Goal: Task Accomplishment & Management: Manage account settings

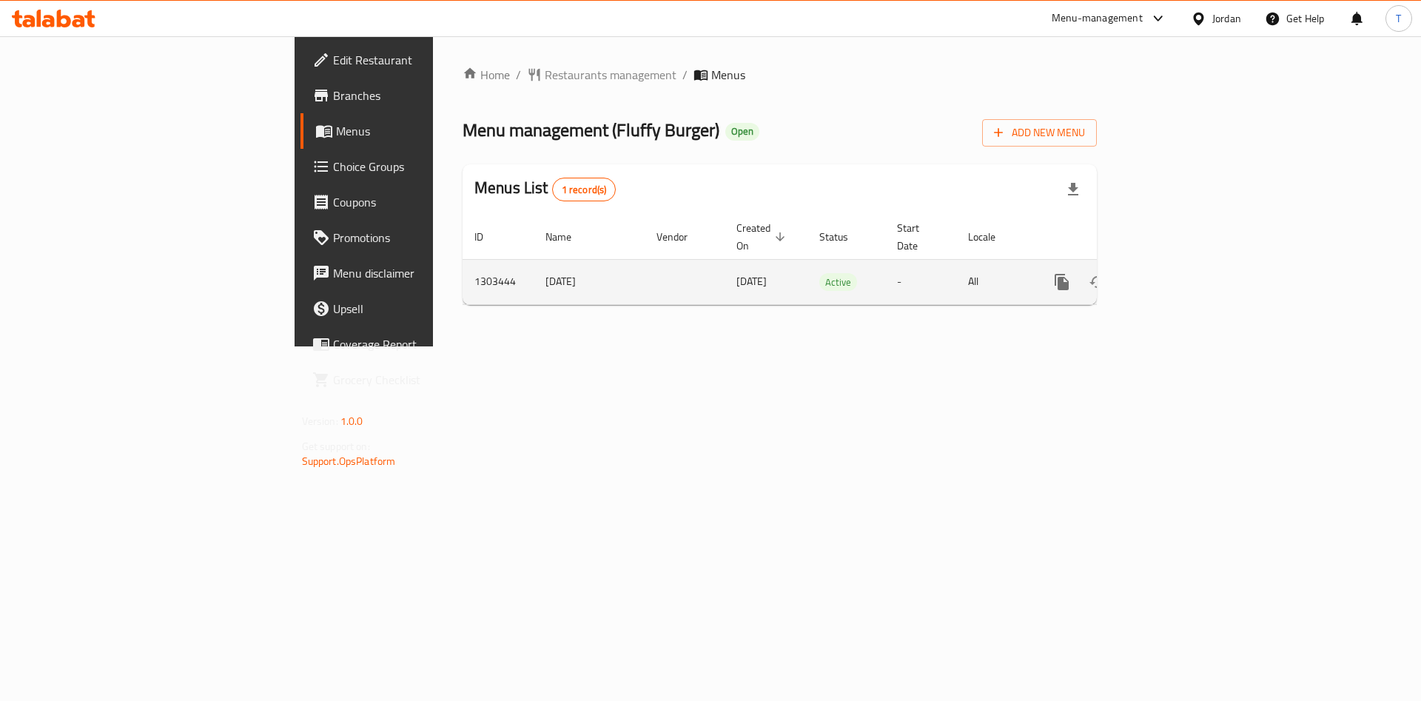
click at [1177, 273] on icon "enhanced table" at bounding box center [1168, 282] width 18 height 18
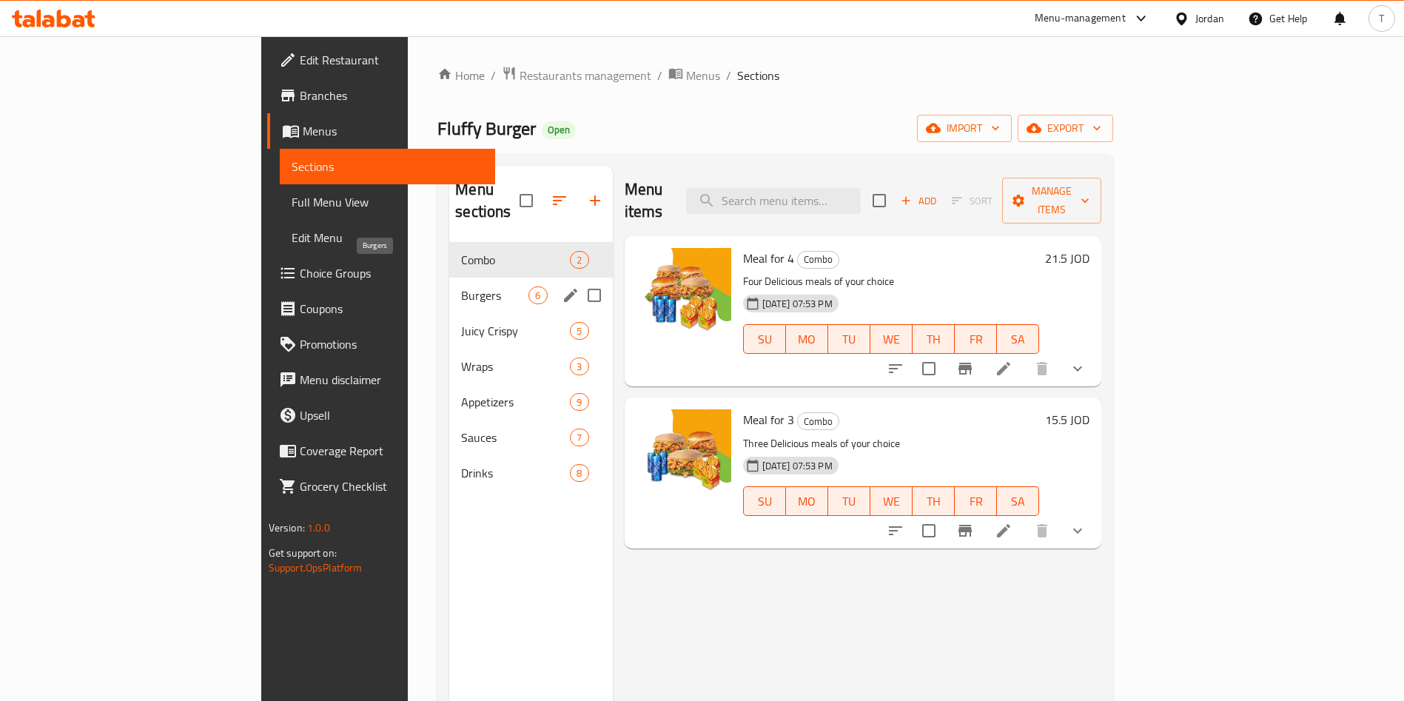
click at [461, 286] on span "Burgers" at bounding box center [494, 295] width 67 height 18
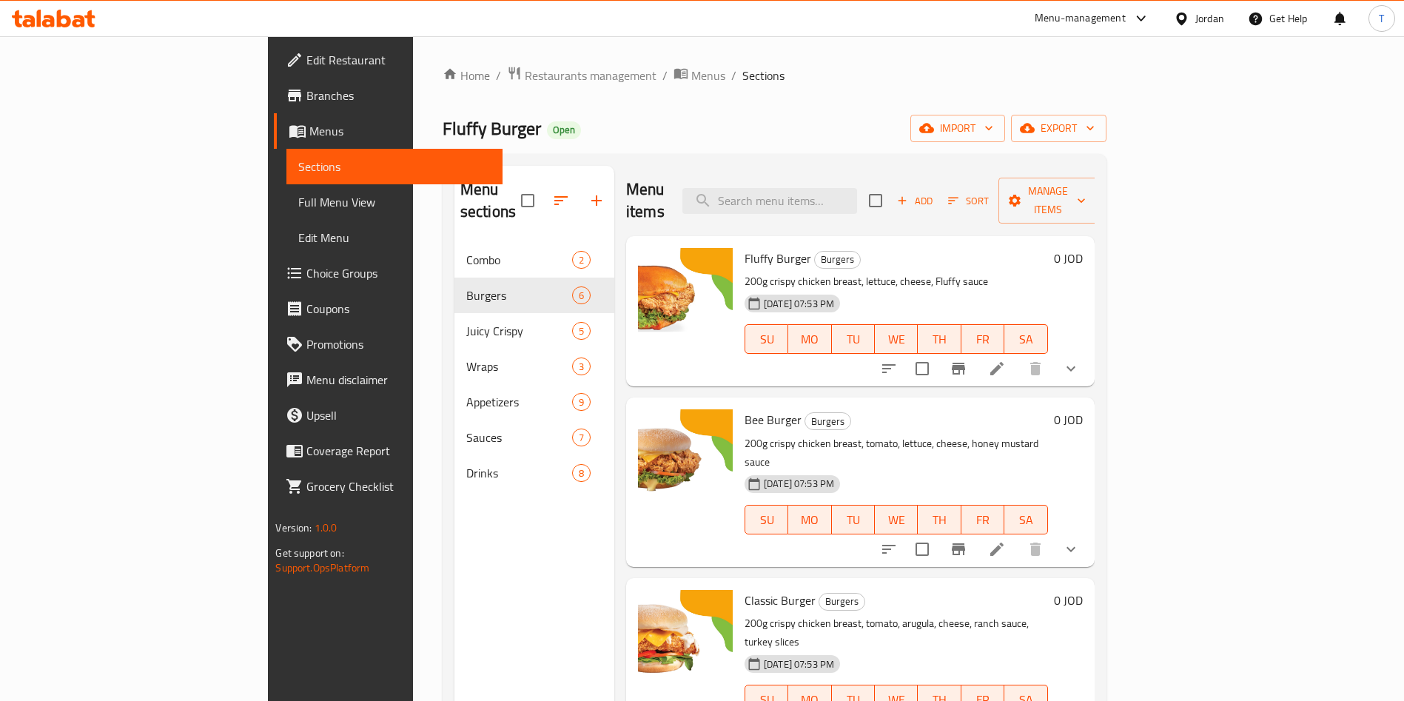
click at [1075, 366] on icon "show more" at bounding box center [1070, 368] width 9 height 5
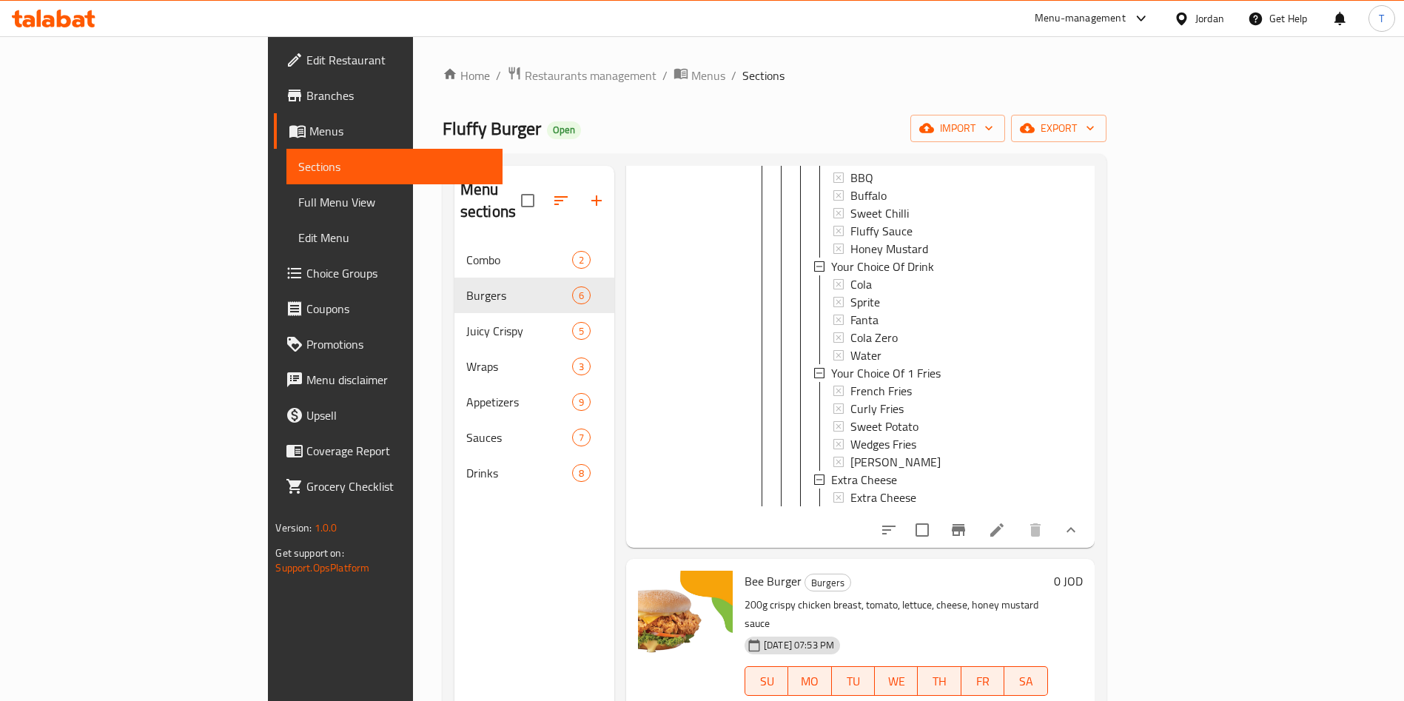
scroll to position [333, 0]
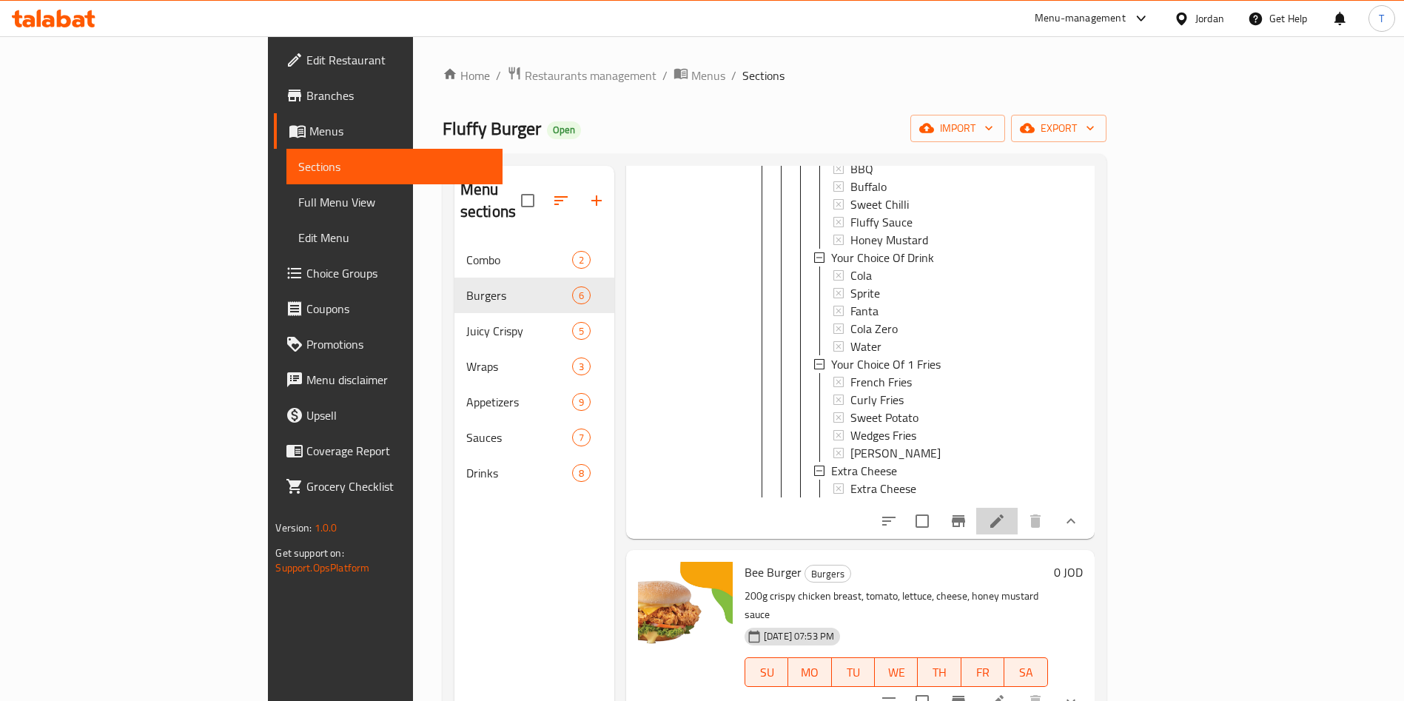
click at [1017, 511] on li at bounding box center [996, 521] width 41 height 27
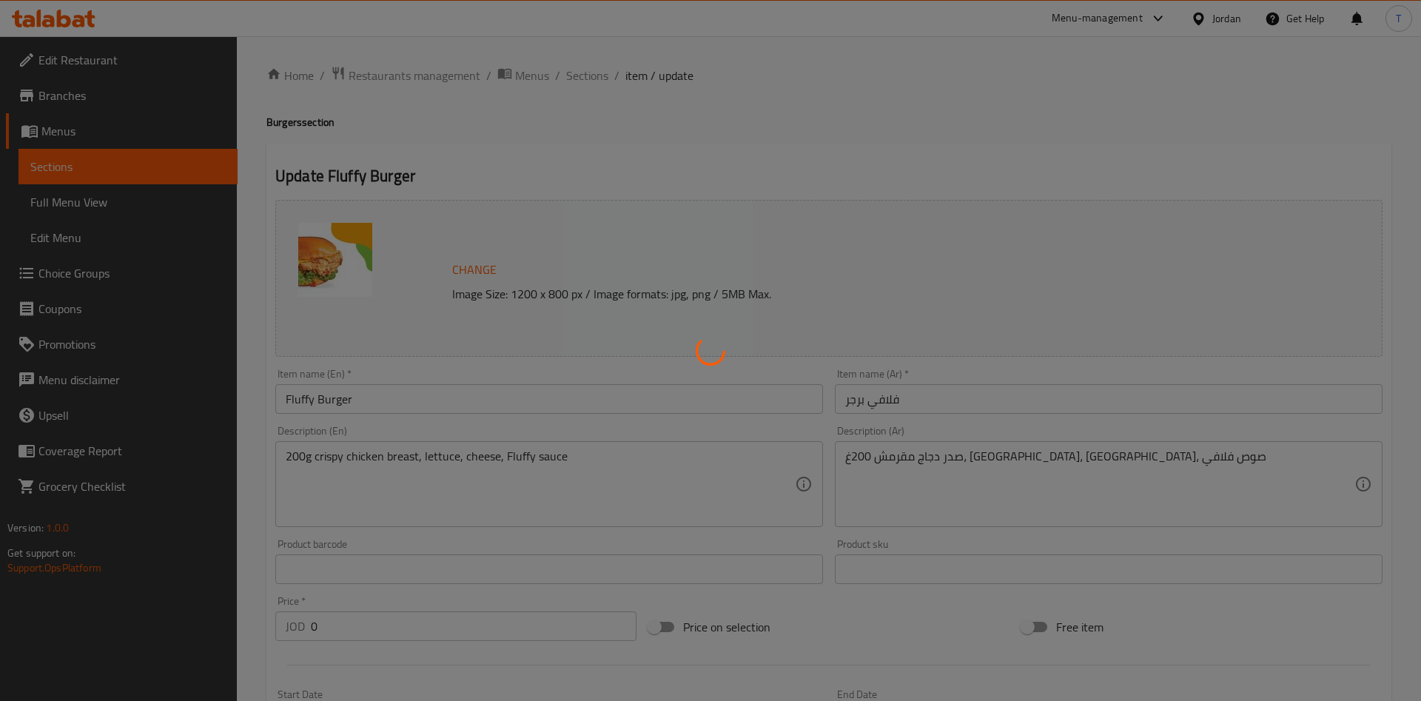
type input "اختيارك من الصوص"
type input "1"
type input "اختيارك من المشروب"
type input "1"
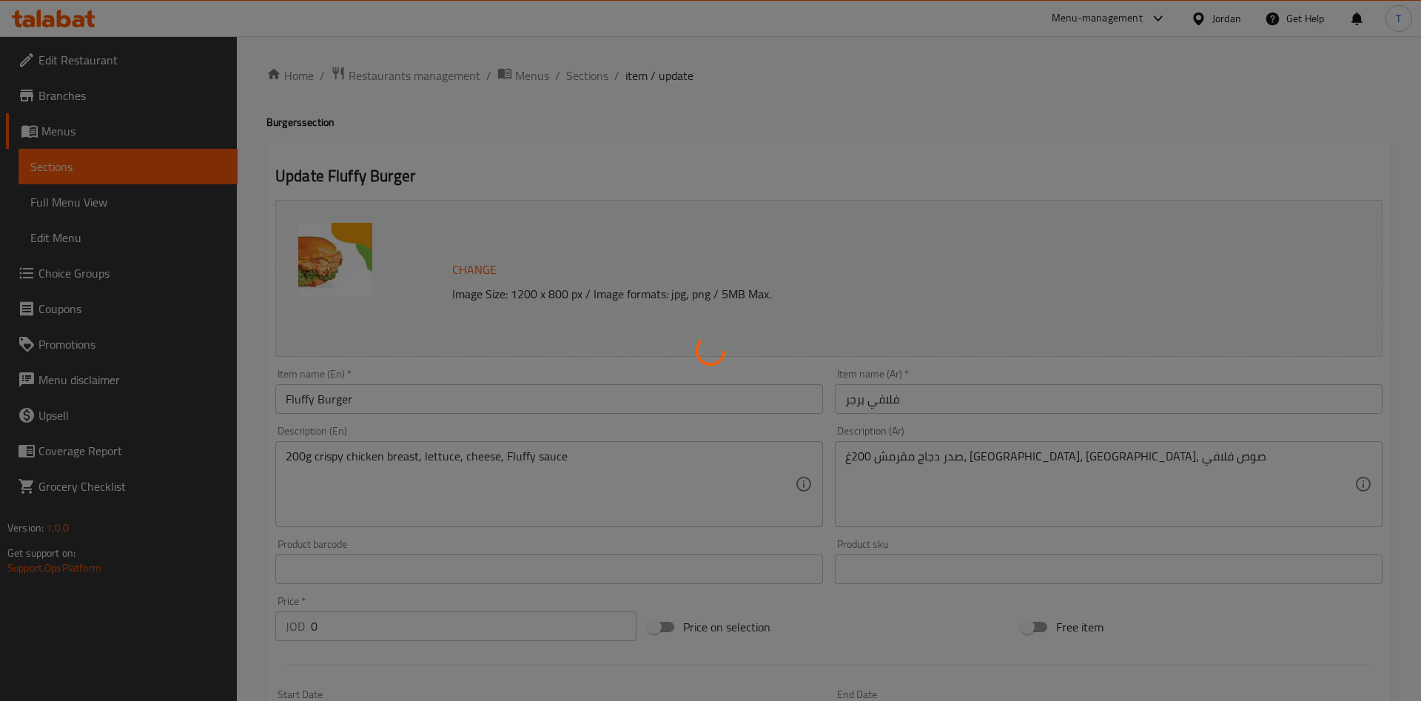
type input "1"
type input "اختيارك من البطاطا"
type input "1"
type input "اضافة جبنة"
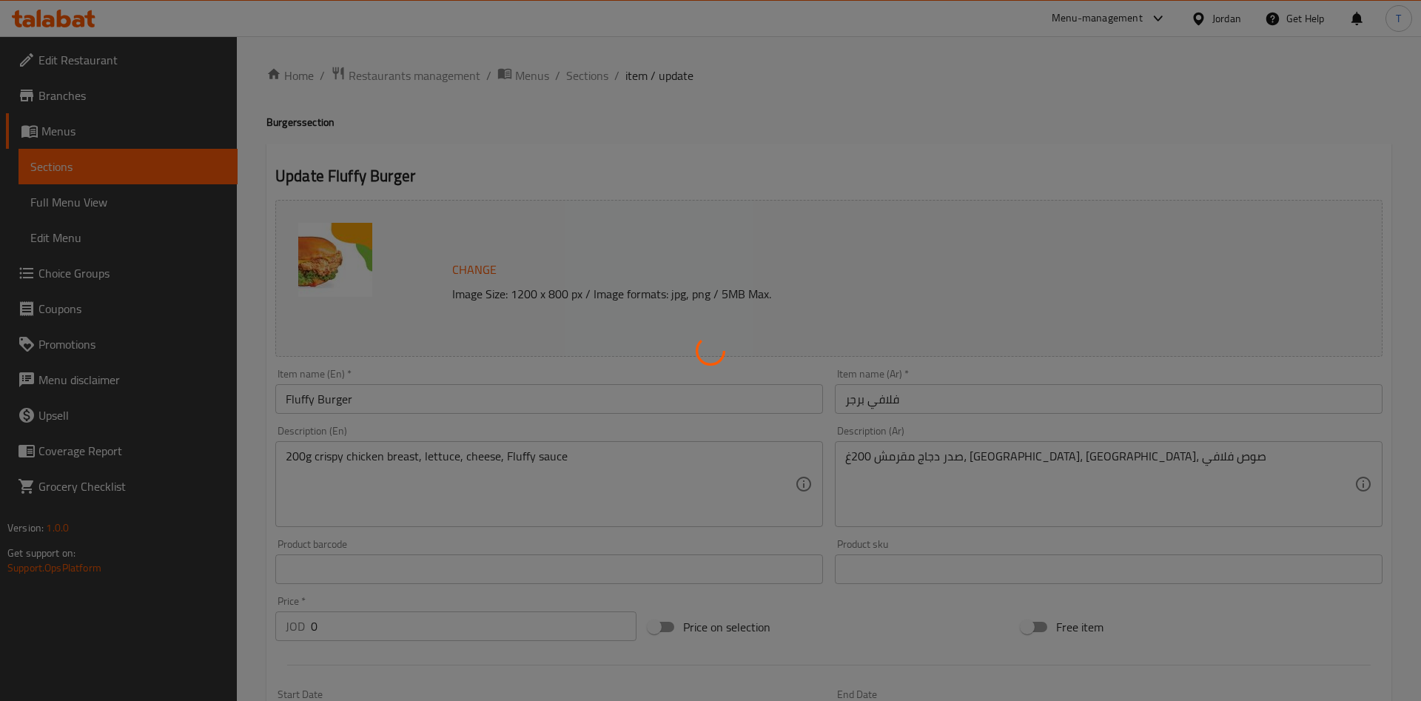
type input "0"
type input "1"
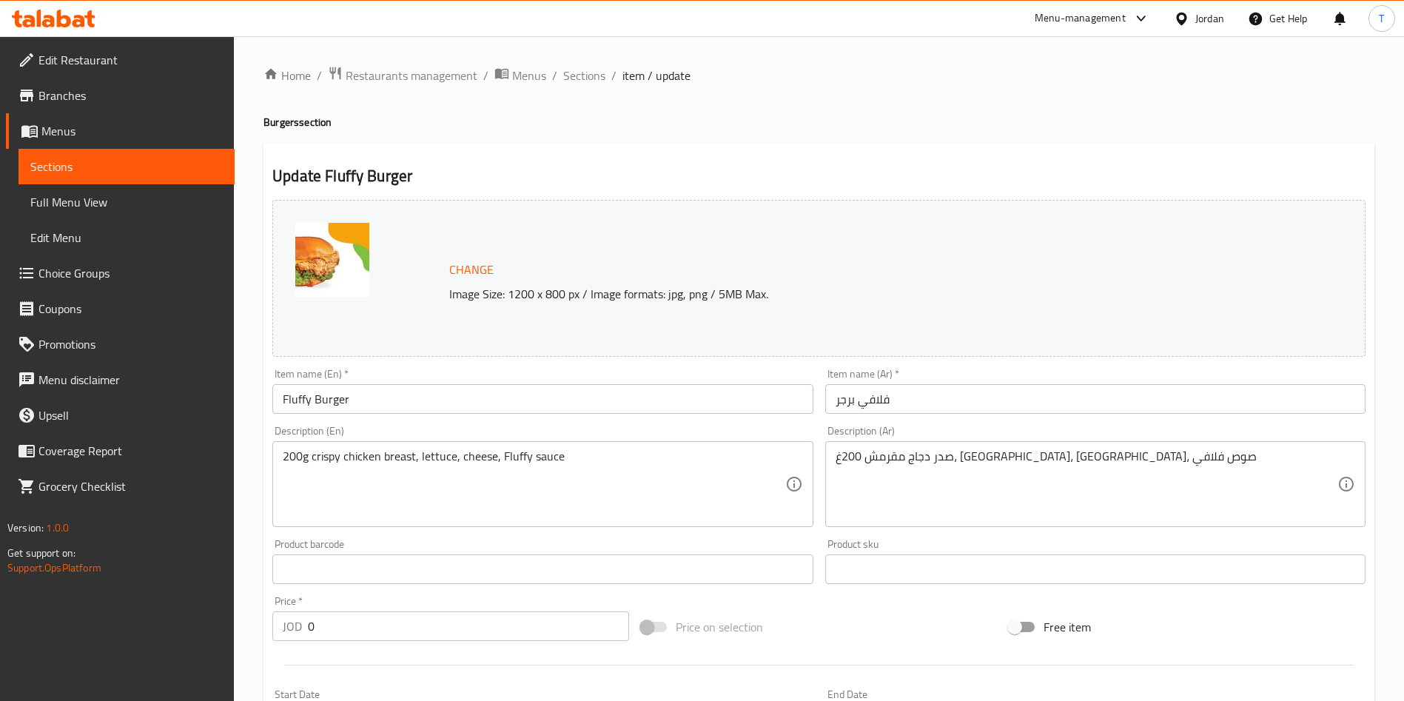
click at [158, 104] on span "Branches" at bounding box center [130, 96] width 184 height 18
